Goal: Task Accomplishment & Management: Use online tool/utility

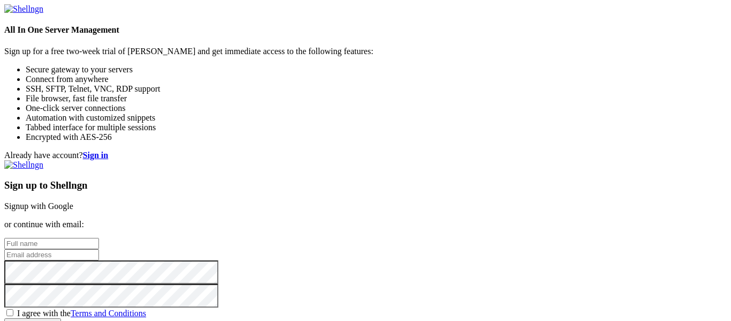
click at [73, 201] on link "Signup with Google" at bounding box center [38, 205] width 69 height 9
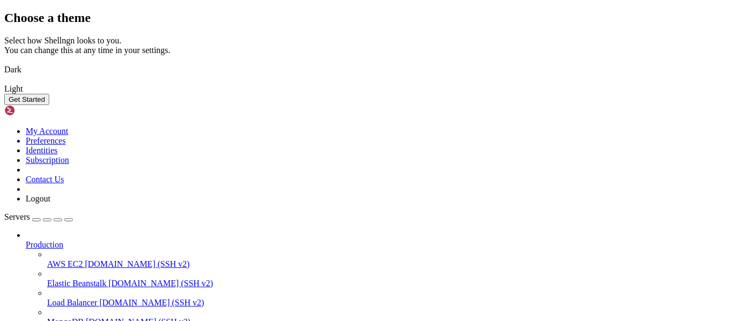
click at [49, 105] on button "Get Started" at bounding box center [26, 99] width 45 height 11
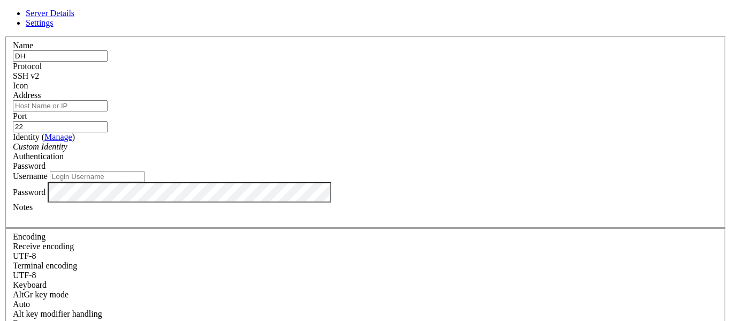
type input "DH"
click at [144, 182] on input "Username" at bounding box center [97, 176] width 95 height 11
type input "rcai"
click at [108, 111] on input "Address" at bounding box center [60, 105] width 95 height 11
paste input "[DOMAIN_NAME]"
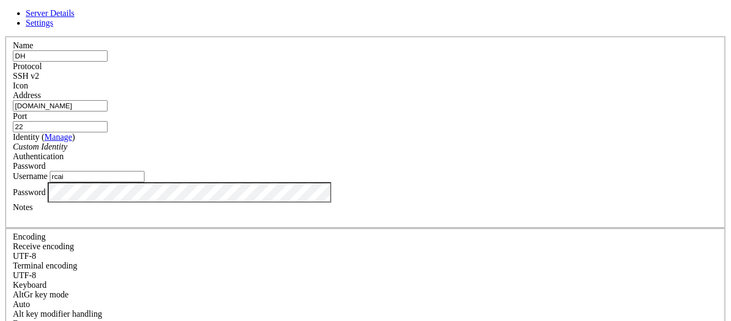
type input "[DOMAIN_NAME]"
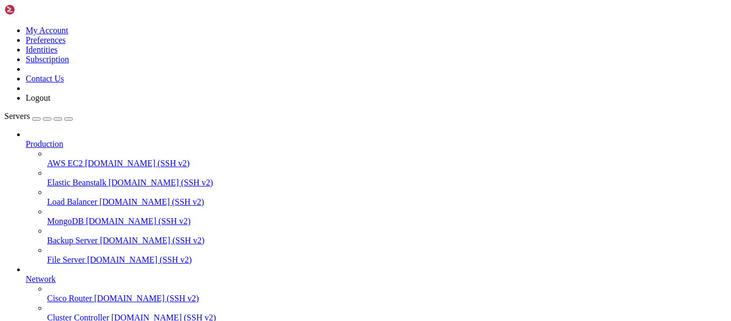
scroll to position [111, 0]
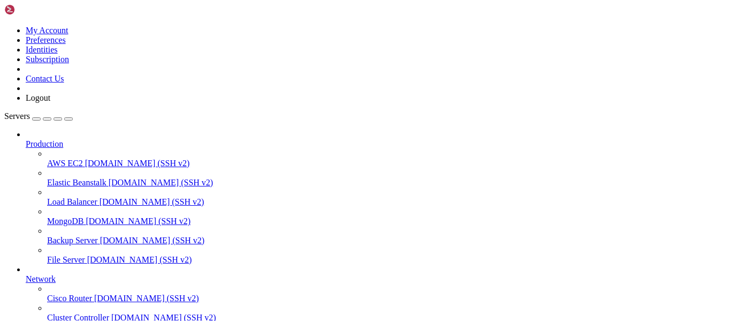
click at [4, 26] on icon at bounding box center [4, 26] width 0 height 0
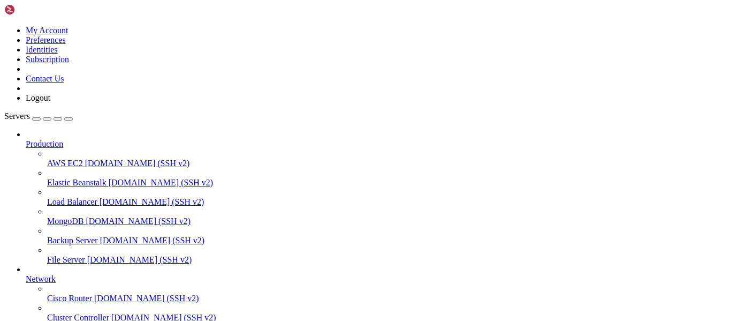
click at [50, 102] on link "Logout" at bounding box center [38, 97] width 25 height 9
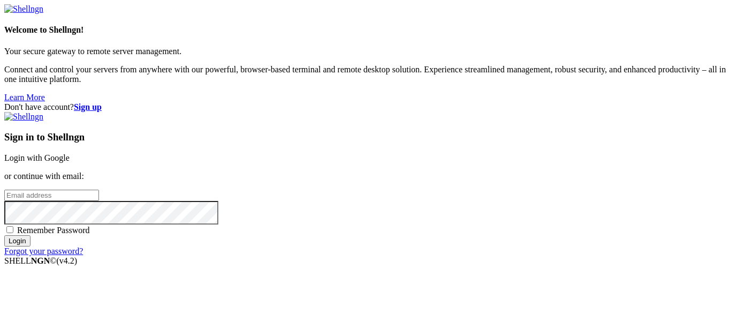
type input "rcai"
click at [31, 246] on input "Login" at bounding box center [17, 240] width 26 height 11
click at [70, 153] on link "Login with Google" at bounding box center [36, 157] width 65 height 9
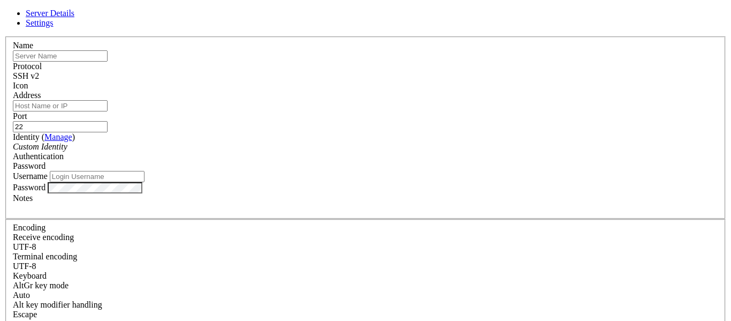
type input "rcai"
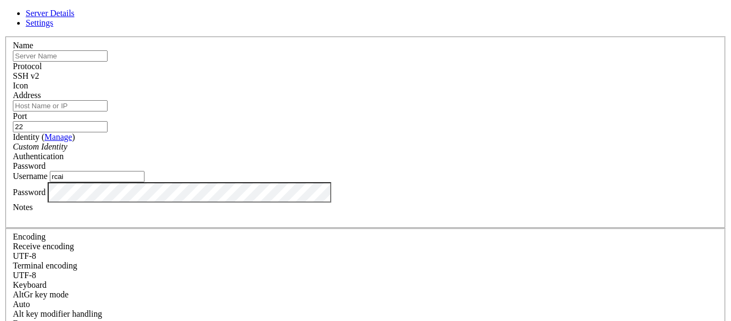
type input "[DOMAIN_NAME]"
type input "DH"
click at [108, 111] on input "Address" at bounding box center [60, 105] width 95 height 11
paste input "[DOMAIN_NAME]"
type input "[DOMAIN_NAME]"
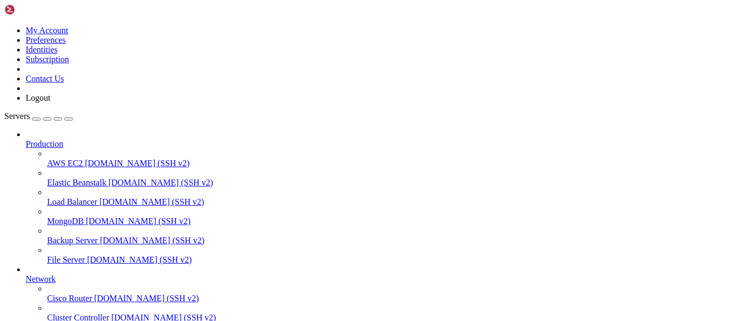
scroll to position [140, 0]
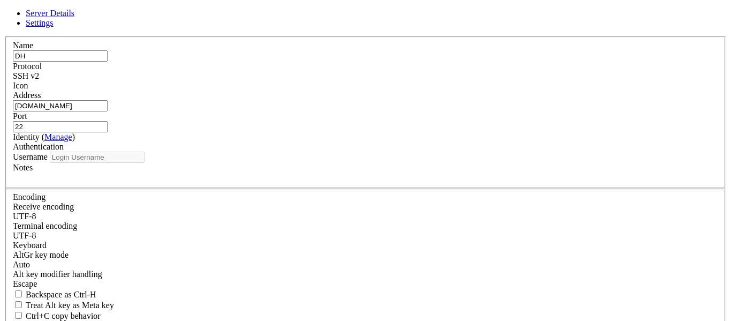
type input "rcai"
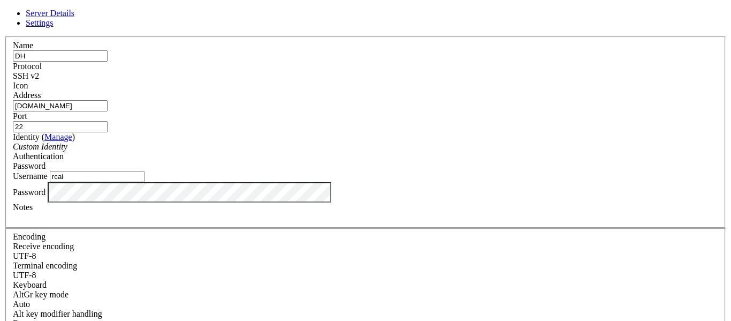
click at [219, 202] on div "Password" at bounding box center [365, 192] width 705 height 20
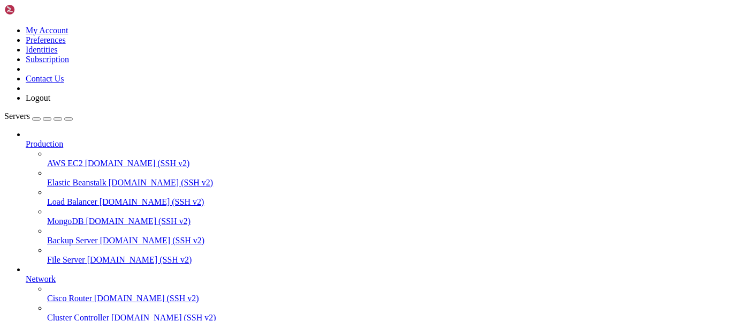
click at [4, 26] on icon at bounding box center [4, 26] width 0 height 0
click at [50, 102] on link "Logout" at bounding box center [38, 97] width 25 height 9
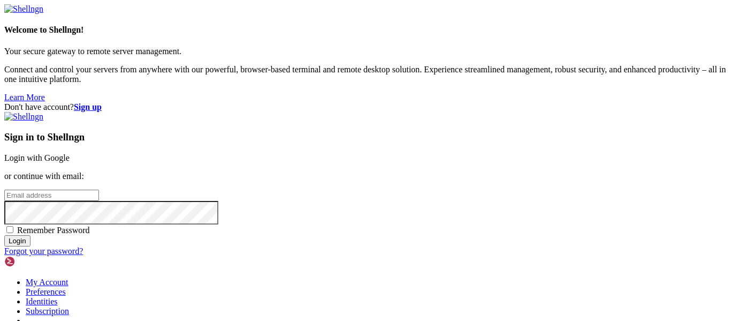
type input "rcai"
